Goal: Task Accomplishment & Management: Use online tool/utility

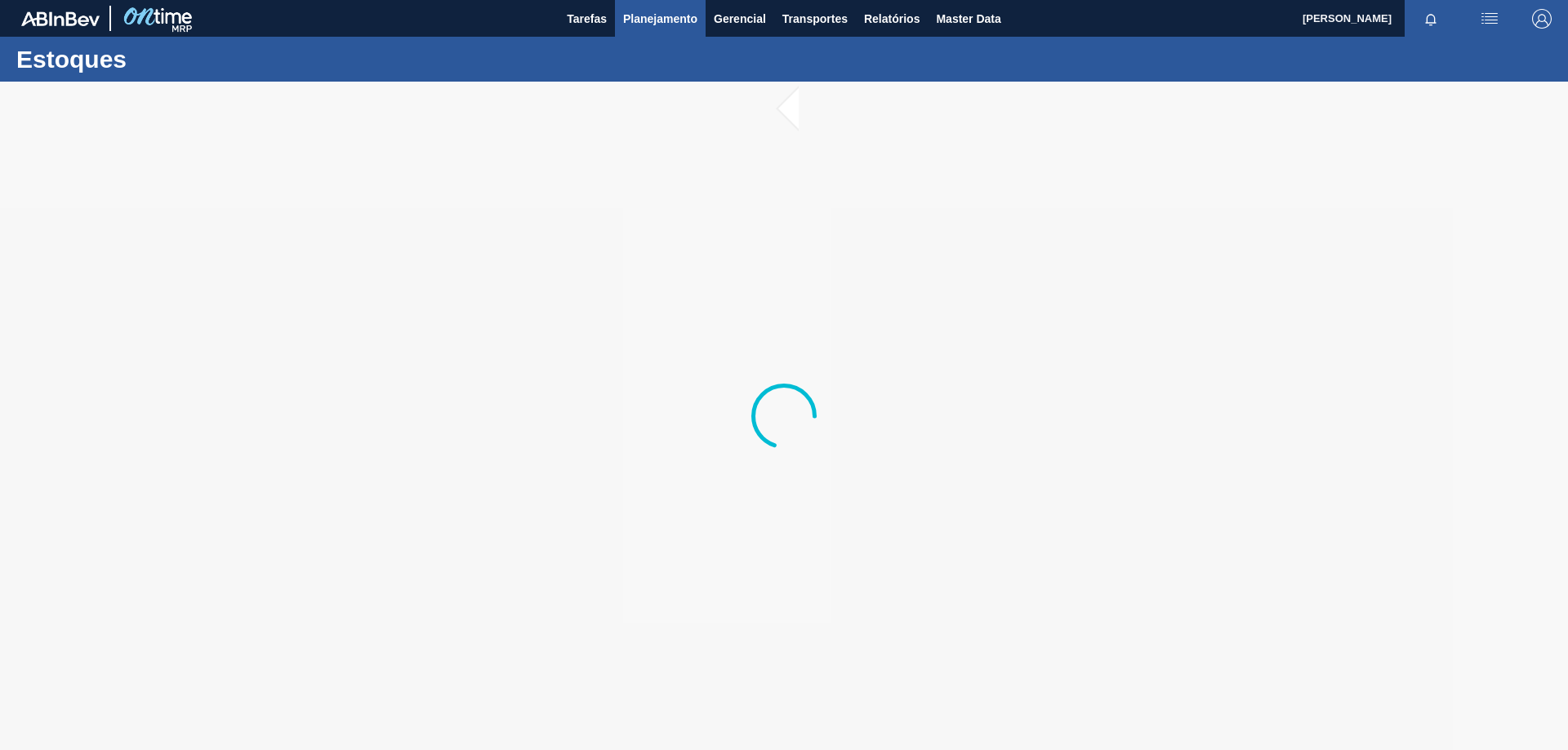
click at [651, 9] on span "Planejamento" at bounding box center [660, 19] width 74 height 19
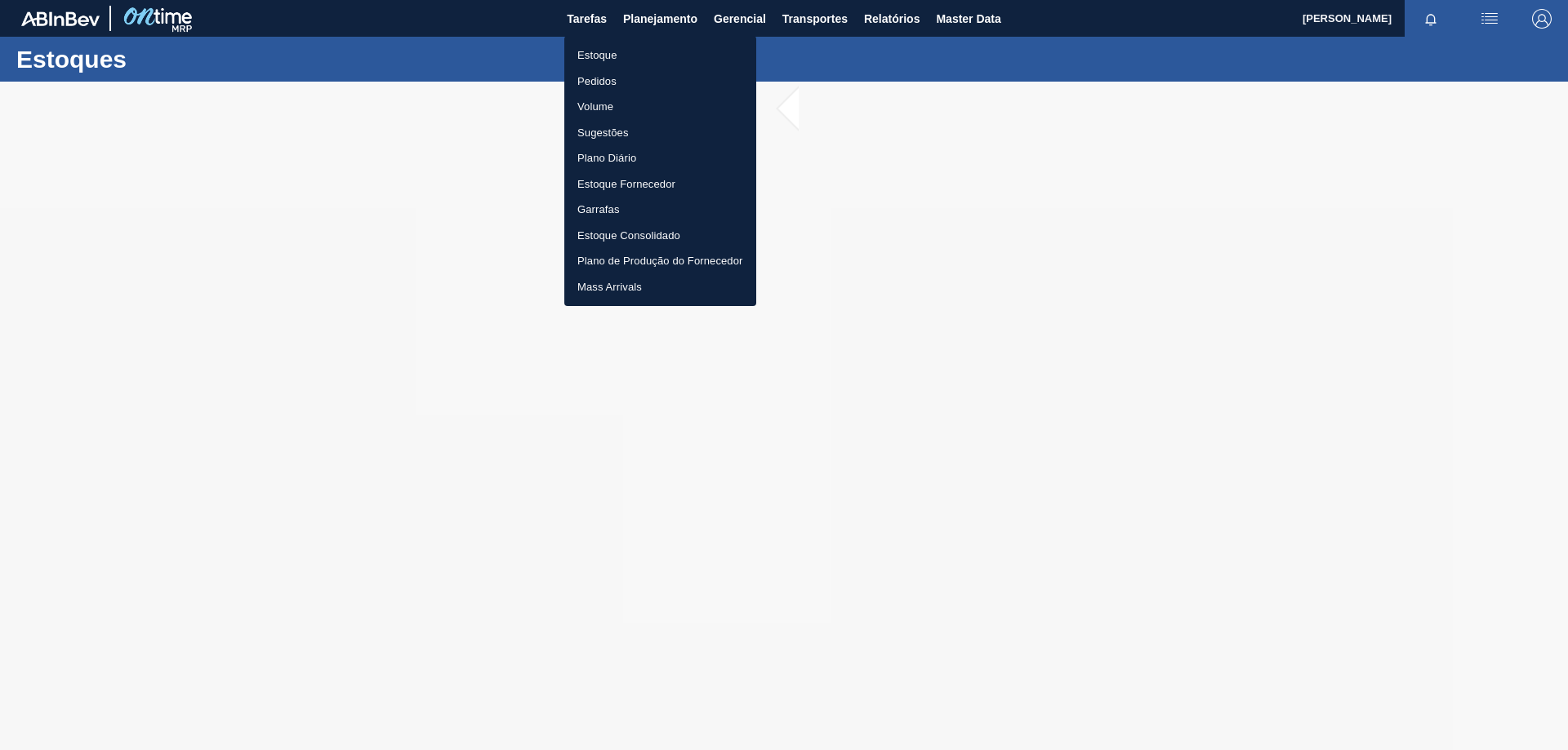
click at [635, 51] on li "Estoque" at bounding box center [660, 56] width 192 height 26
checkbox input "true"
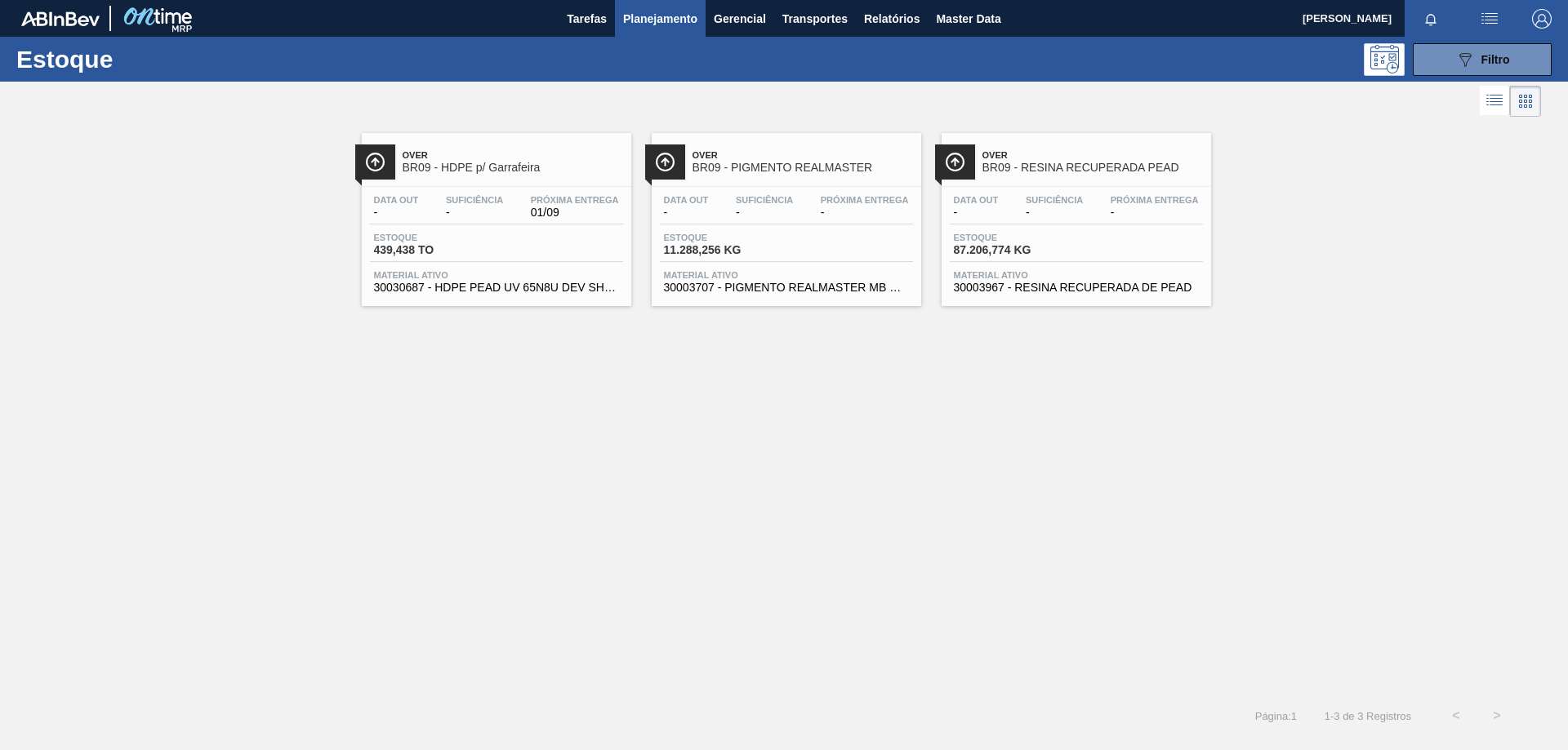
click at [992, 172] on span "BR09 - RESINA RECUPERADA PEAD" at bounding box center [1092, 167] width 220 height 12
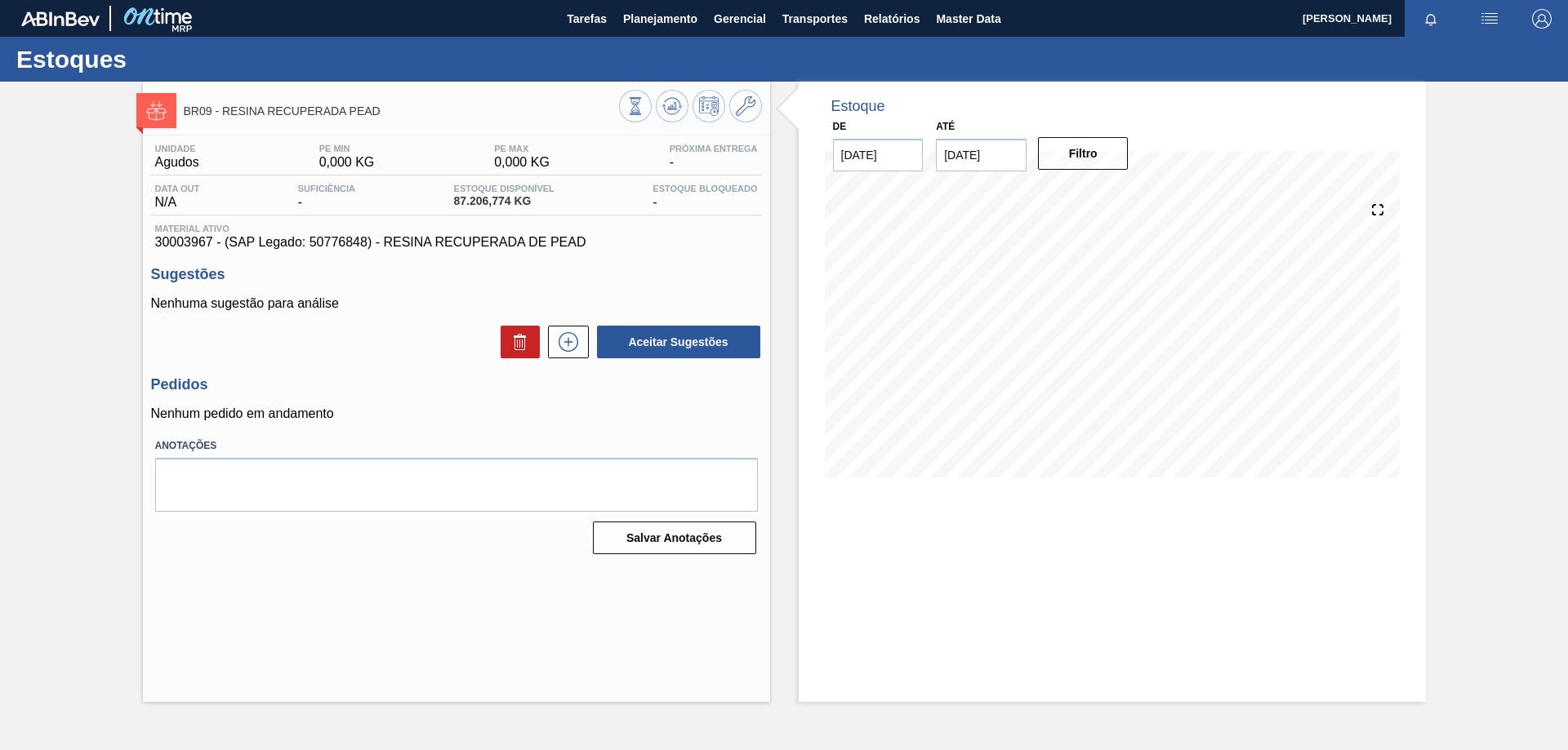
click at [848, 150] on input "[DATE]" at bounding box center [878, 154] width 91 height 33
click at [742, 118] on button at bounding box center [745, 106] width 33 height 33
